Goal: Task Accomplishment & Management: Manage account settings

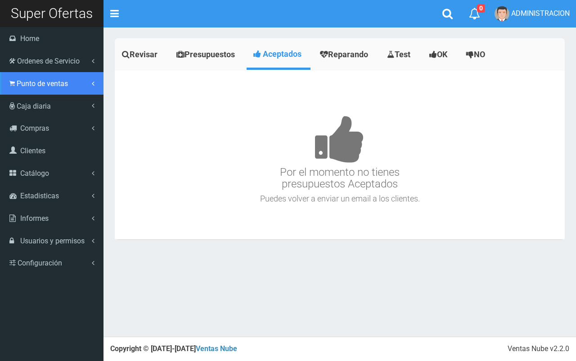
click at [24, 88] on link "Punto de ventas" at bounding box center [52, 83] width 104 height 23
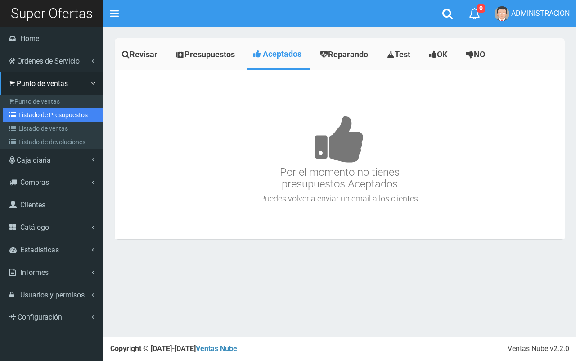
click at [38, 118] on link "Listado de Presupuestos" at bounding box center [53, 115] width 100 height 14
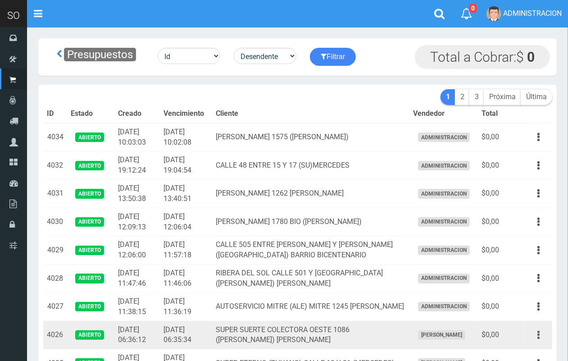
click at [545, 338] on button "button" at bounding box center [538, 335] width 20 height 16
click at [524, 351] on link "Editar" at bounding box center [512, 357] width 71 height 20
